Goal: Transaction & Acquisition: Purchase product/service

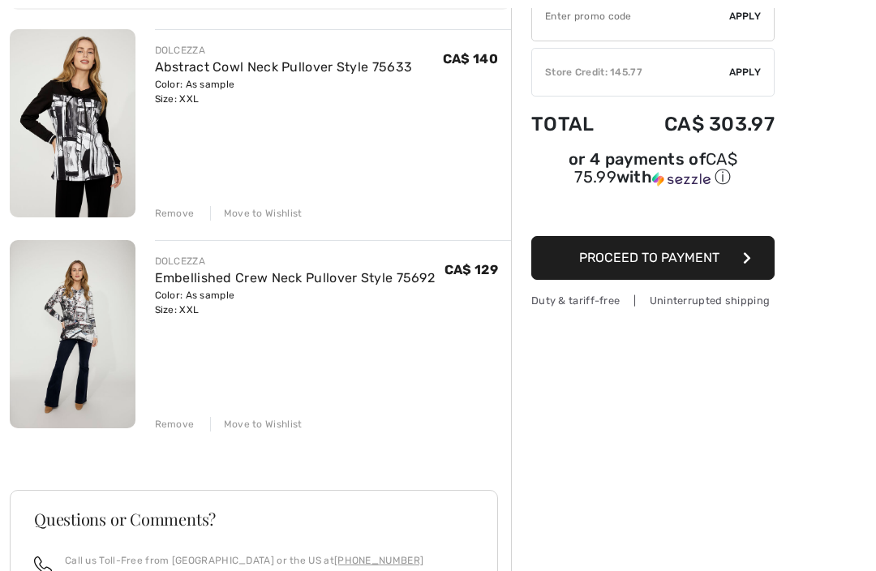
scroll to position [185, 0]
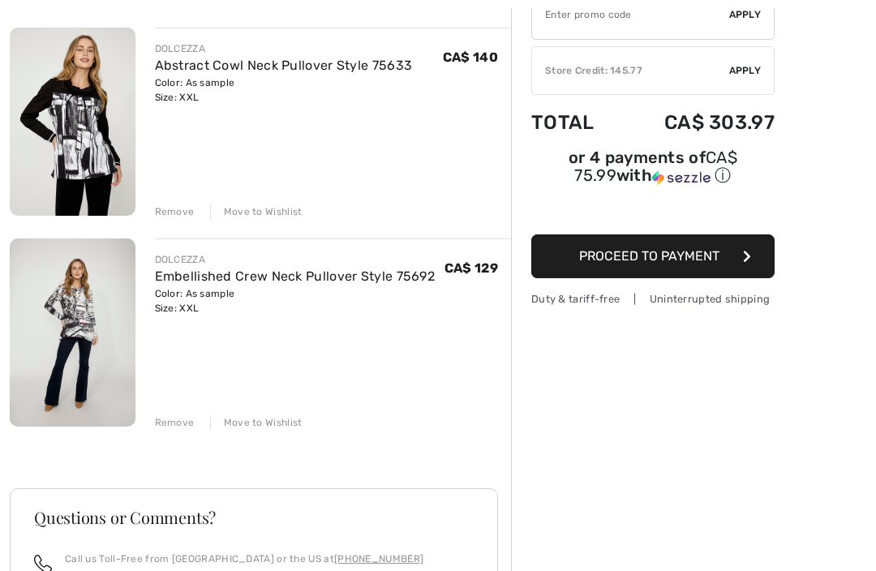
click at [169, 422] on div "Remove" at bounding box center [175, 422] width 40 height 15
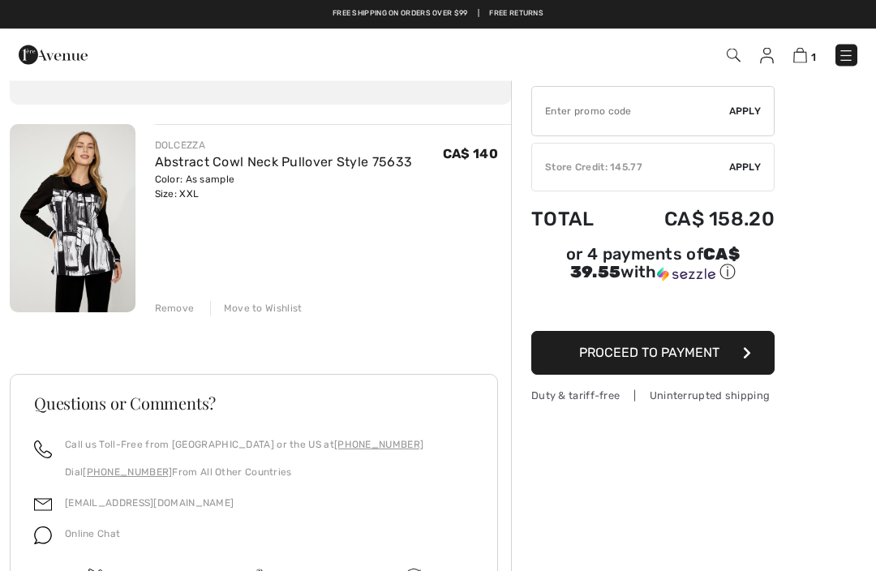
scroll to position [88, 0]
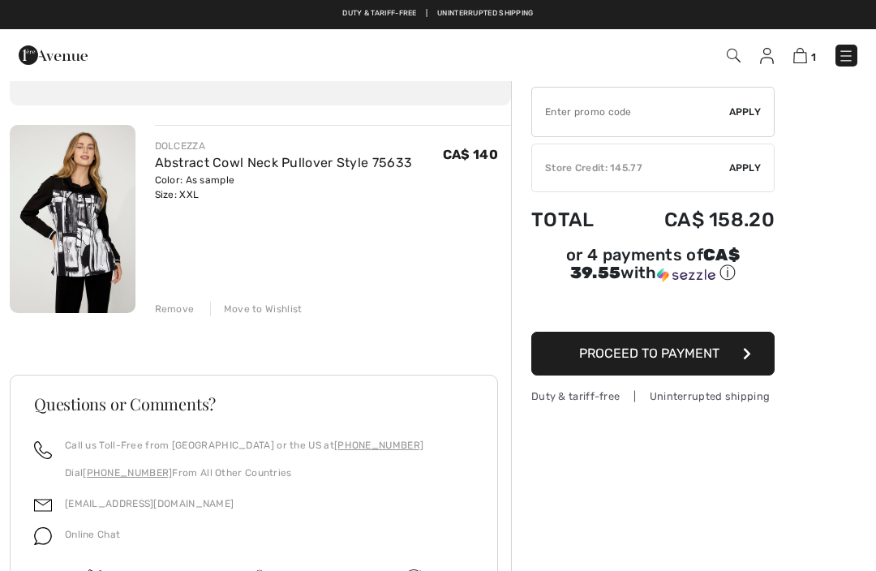
click at [741, 166] on span "Apply" at bounding box center [745, 168] width 32 height 15
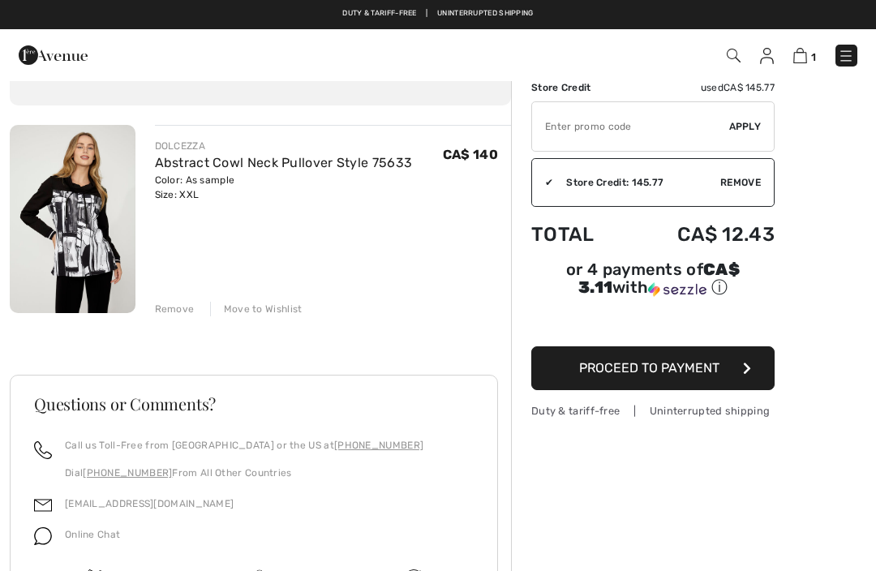
click at [756, 367] on button "Proceed to Payment" at bounding box center [652, 368] width 243 height 44
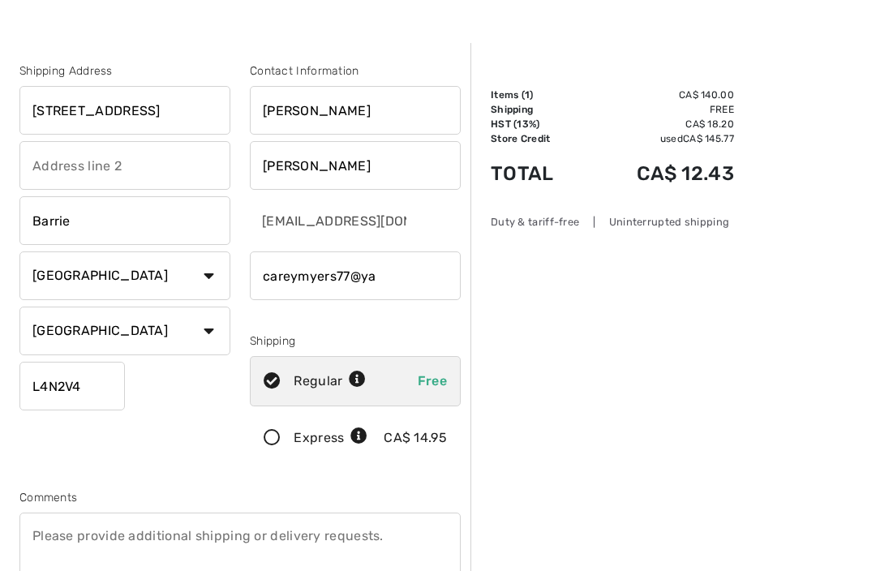
scroll to position [36, 0]
click at [359, 272] on input "phone" at bounding box center [355, 276] width 211 height 49
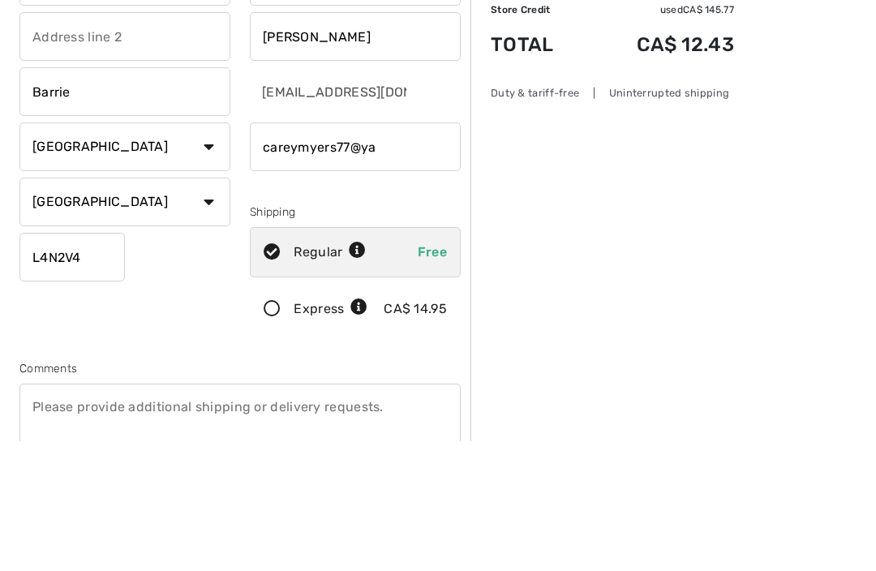
click at [386, 252] on input "phone" at bounding box center [355, 276] width 211 height 49
type input "7058284583"
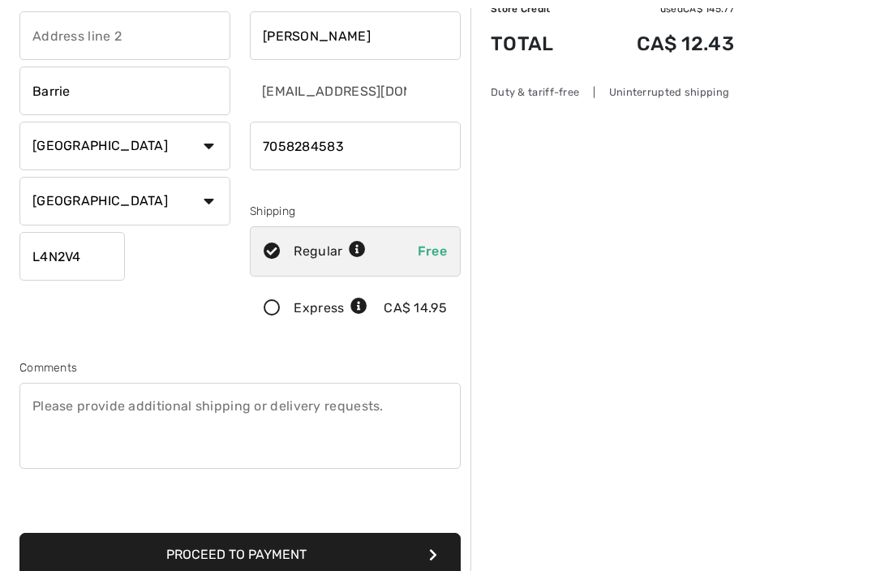
click at [343, 552] on button "Proceed to Payment" at bounding box center [239, 555] width 441 height 44
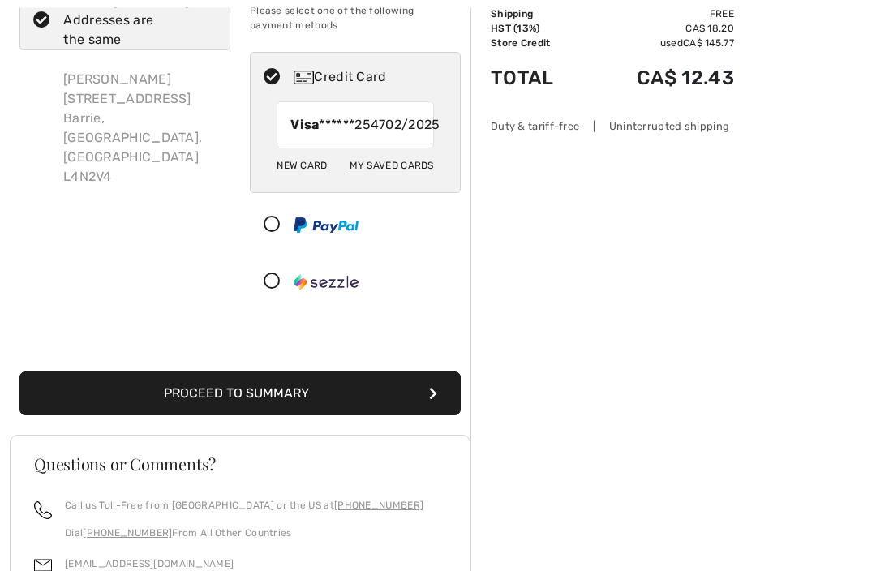
scroll to position [135, 0]
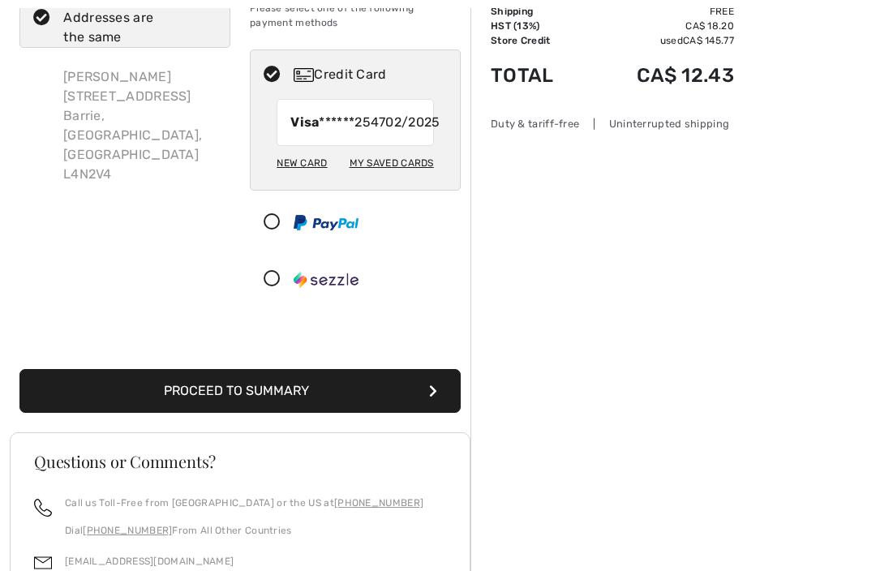
click at [422, 409] on button "Proceed to Summary" at bounding box center [239, 391] width 441 height 44
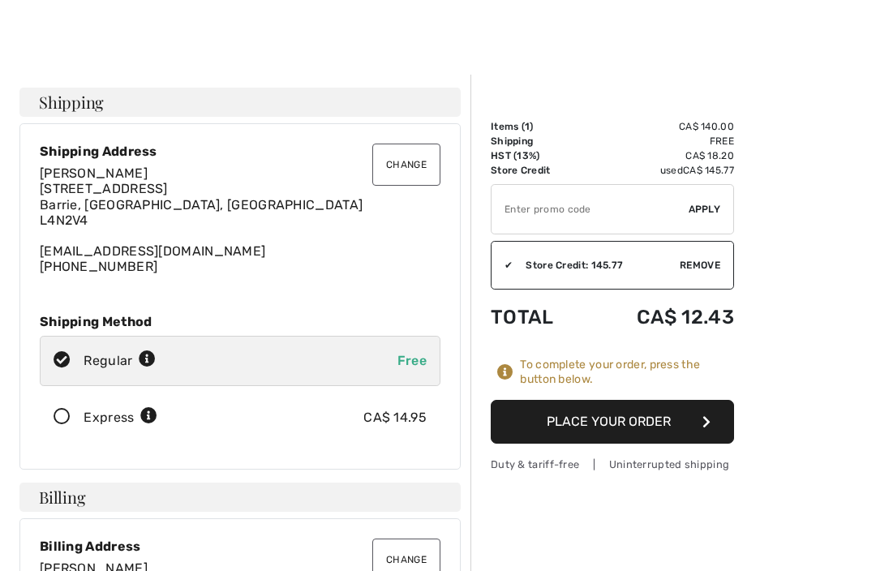
scroll to position [6, 0]
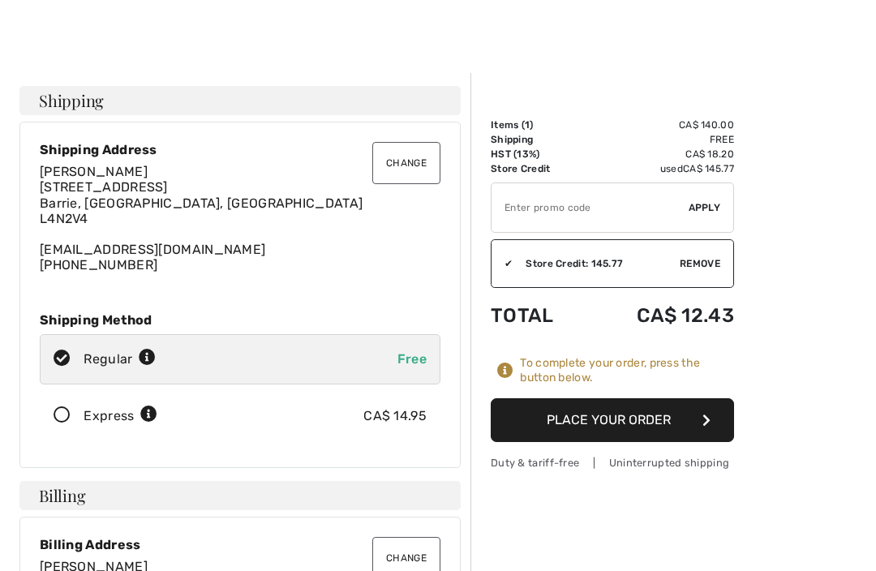
click at [713, 413] on button "Place Your Order" at bounding box center [611, 420] width 243 height 44
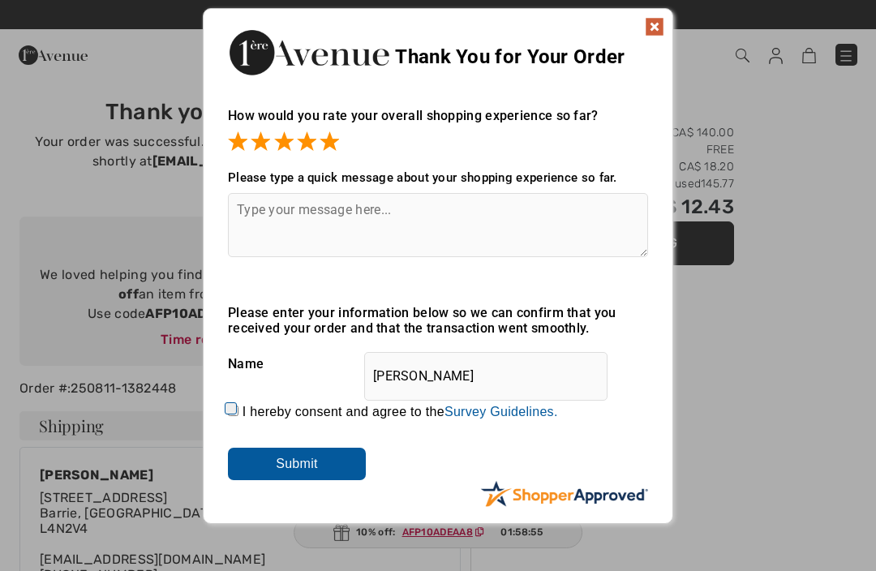
click at [323, 462] on input "Submit" at bounding box center [297, 464] width 138 height 32
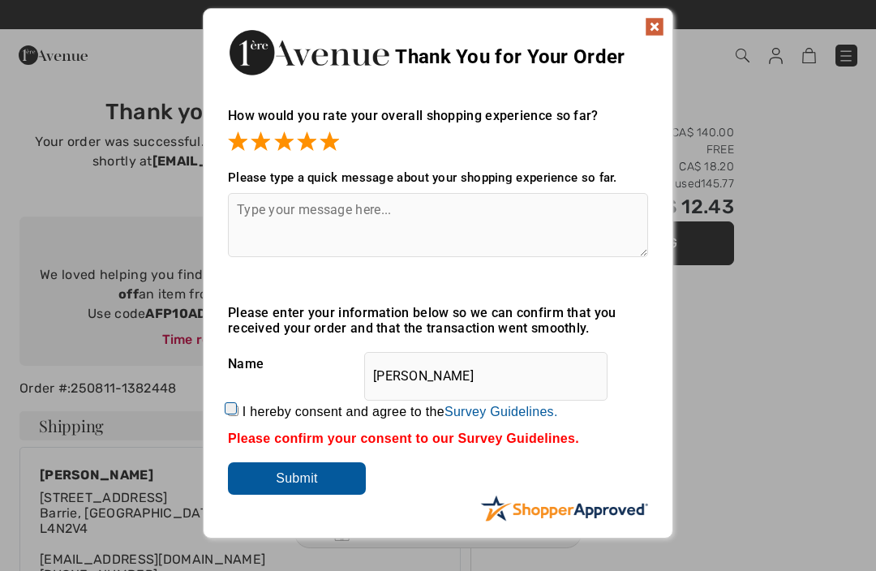
click at [234, 409] on input "I hereby consent and agree to the By submitting a review, you grant permission …" at bounding box center [233, 410] width 11 height 11
checkbox input "true"
click at [324, 477] on input "Submit" at bounding box center [297, 478] width 138 height 32
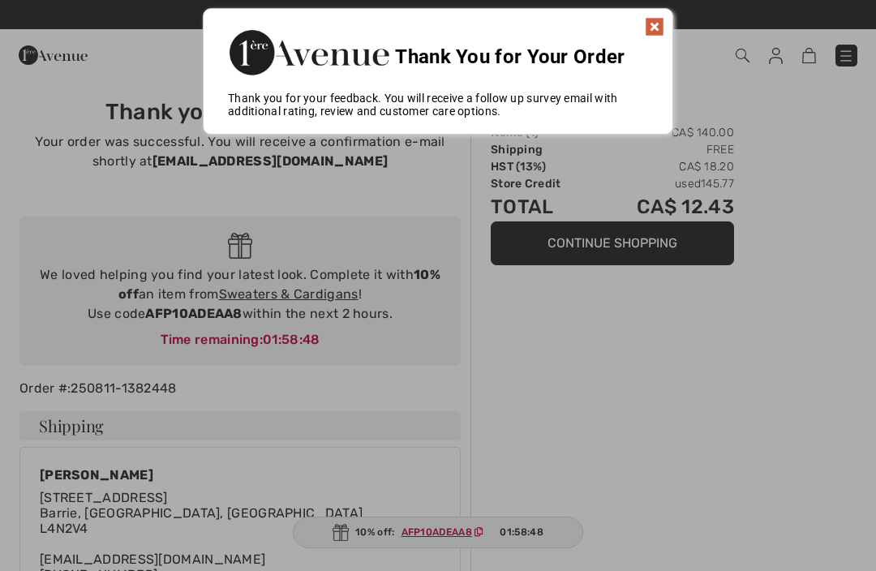
click at [657, 26] on img at bounding box center [653, 26] width 19 height 19
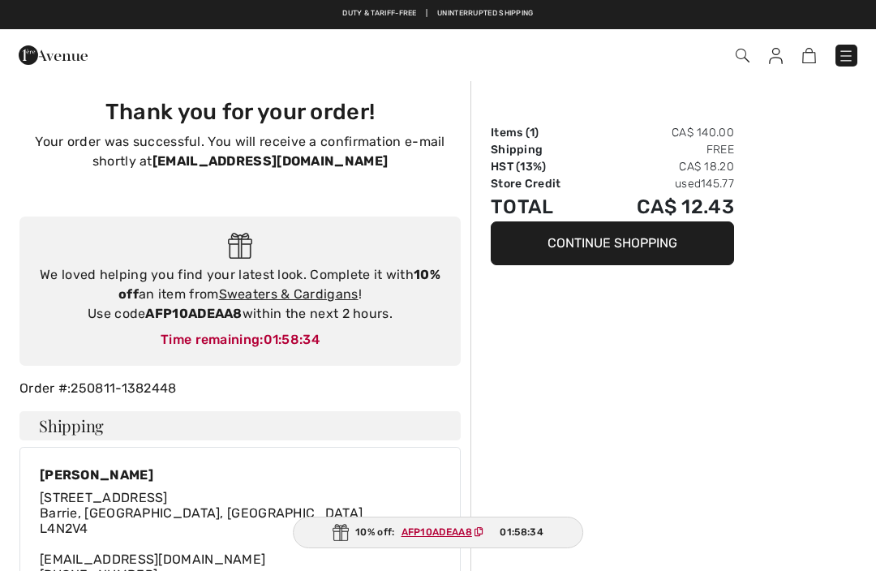
click at [773, 51] on img at bounding box center [776, 56] width 14 height 16
click at [776, 48] on img at bounding box center [776, 56] width 14 height 16
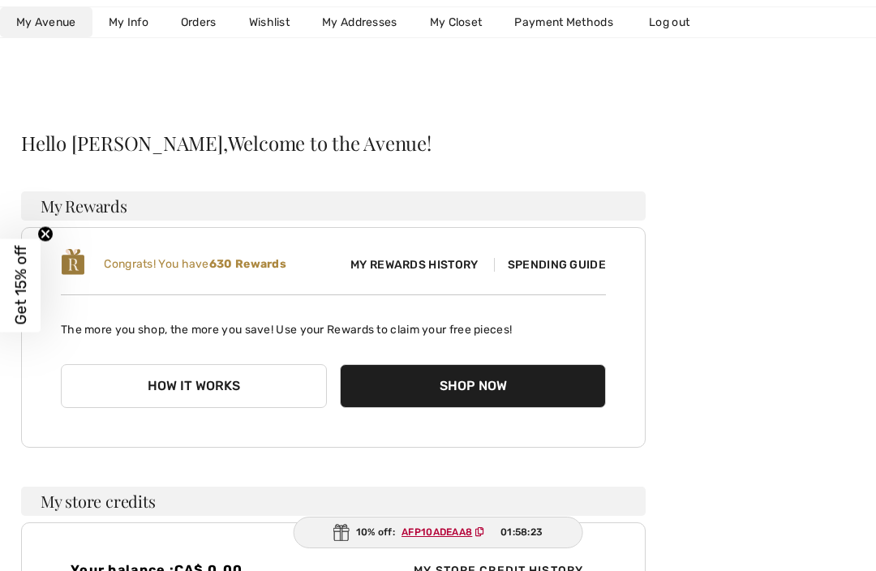
scroll to position [48, 0]
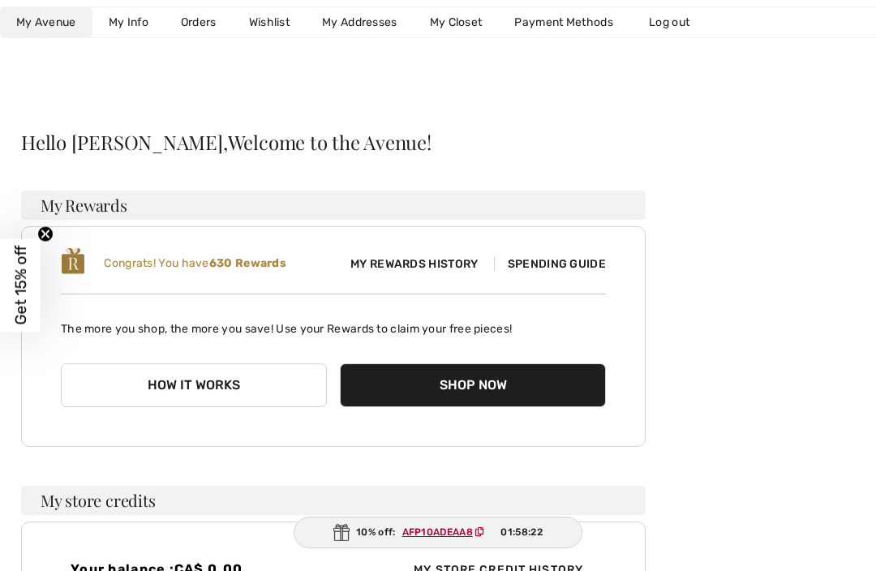
click at [674, 18] on link "Log out" at bounding box center [676, 22] width 89 height 30
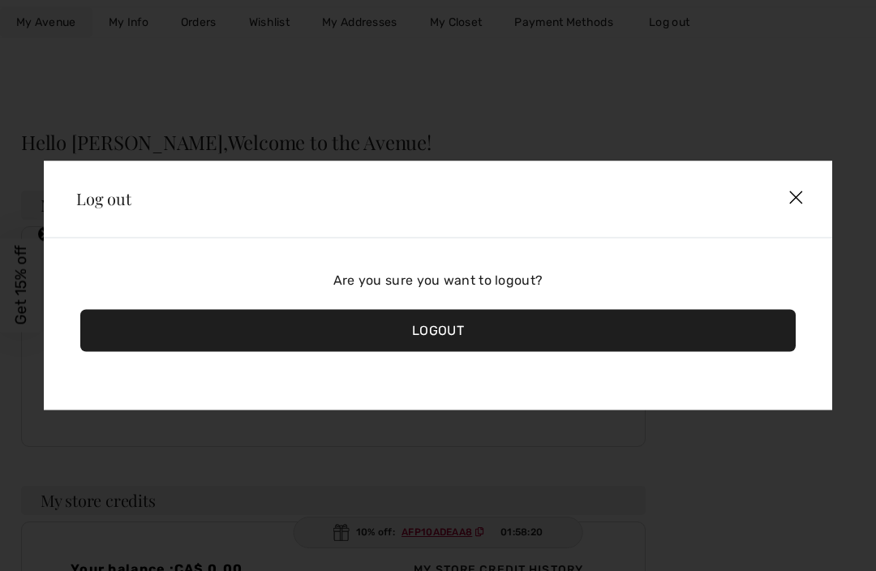
click at [801, 201] on img at bounding box center [795, 198] width 47 height 49
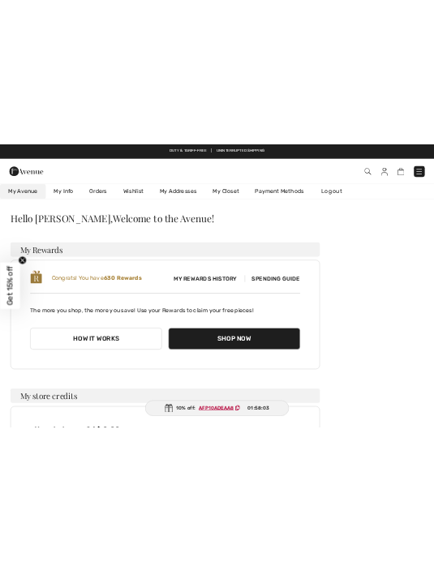
scroll to position [0, 0]
